Goal: Find specific page/section: Find specific page/section

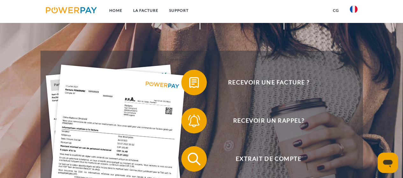
scroll to position [127, 0]
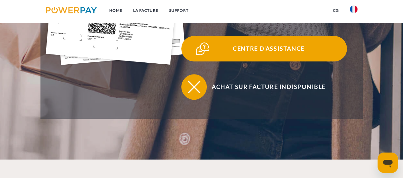
scroll to position [191, 0]
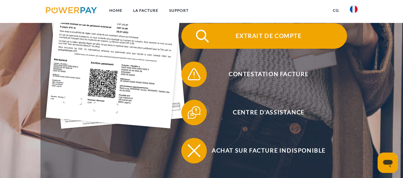
click at [278, 38] on span "Extrait de compte" at bounding box center [269, 35] width 156 height 25
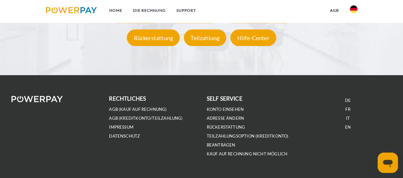
scroll to position [1188, 0]
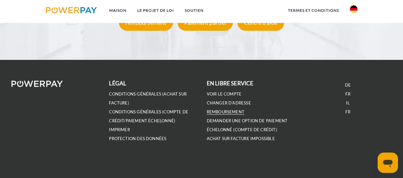
click at [229, 110] on font "remboursement" at bounding box center [226, 111] width 38 height 5
